Goal: Find specific page/section: Find specific page/section

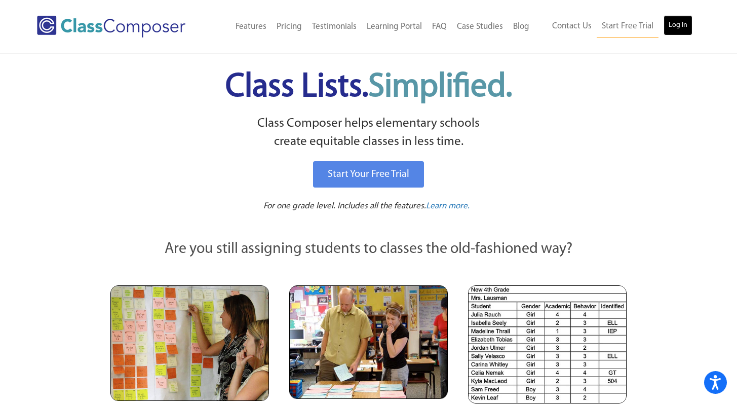
click at [678, 22] on link "Log In" at bounding box center [677, 25] width 29 height 20
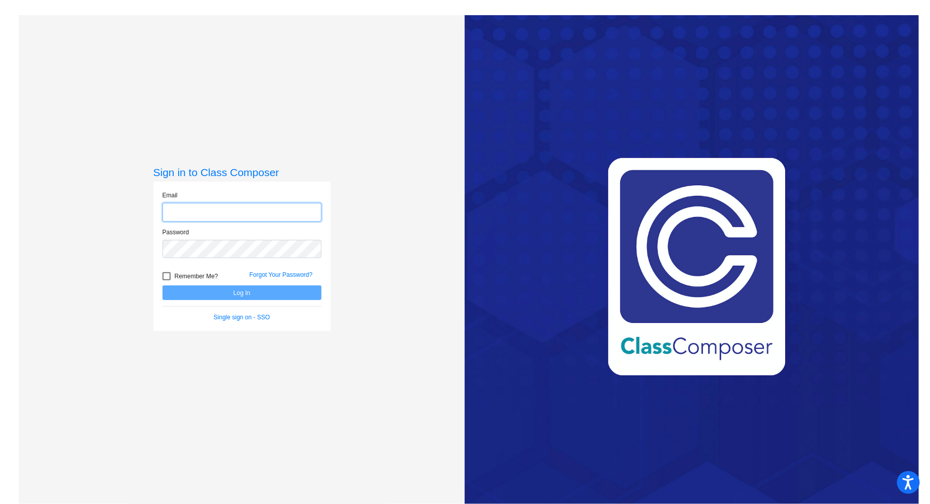
type input "[EMAIL_ADDRESS][DOMAIN_NAME]"
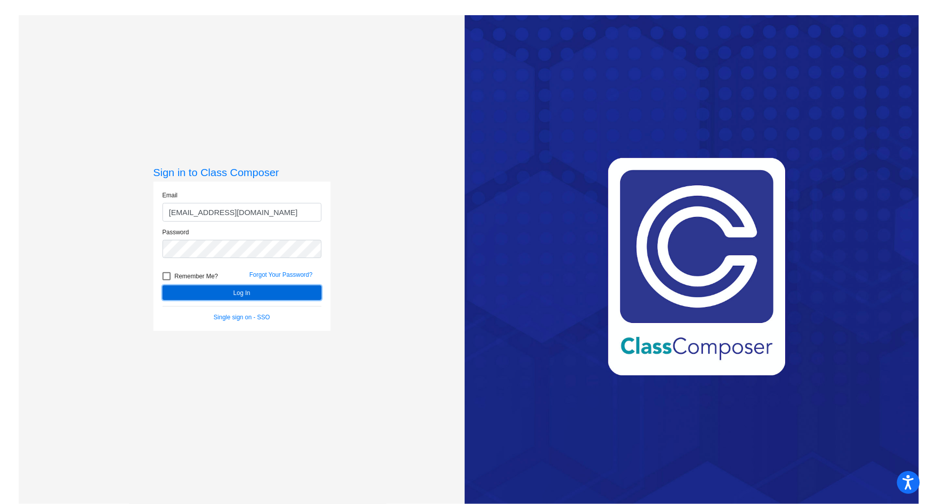
click at [242, 296] on button "Log In" at bounding box center [242, 293] width 159 height 15
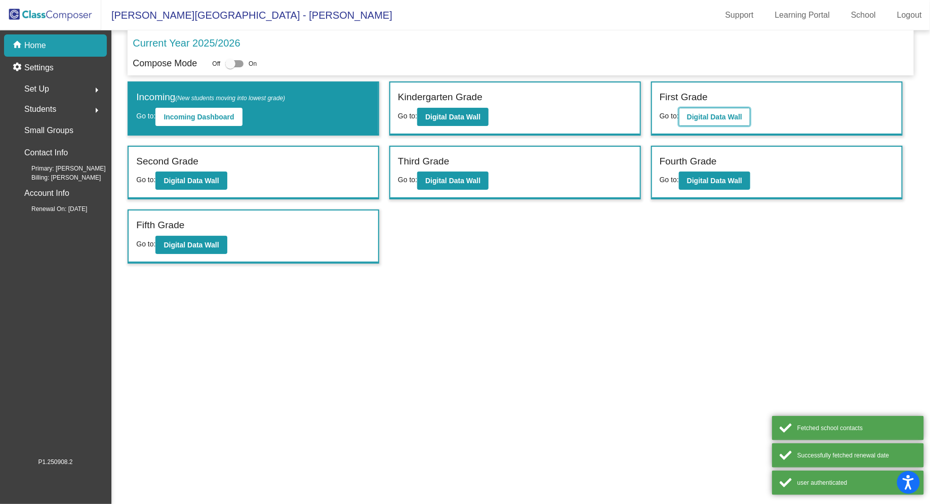
click at [721, 113] on b "Digital Data Wall" at bounding box center [714, 117] width 55 height 8
